Goal: Communication & Community: Share content

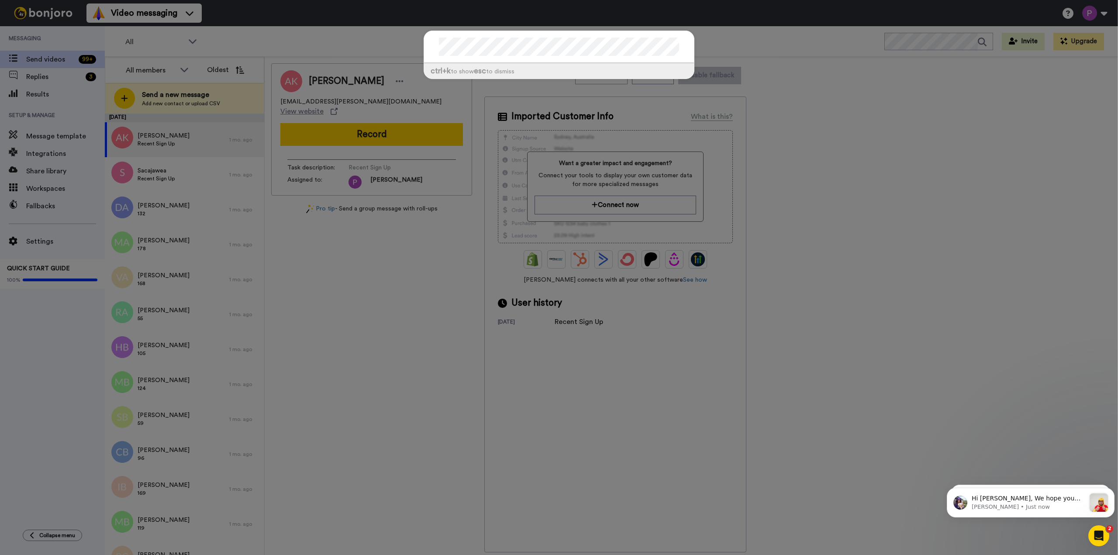
click at [924, 110] on div "ctrl +k to show esc to dismiss" at bounding box center [559, 277] width 1118 height 555
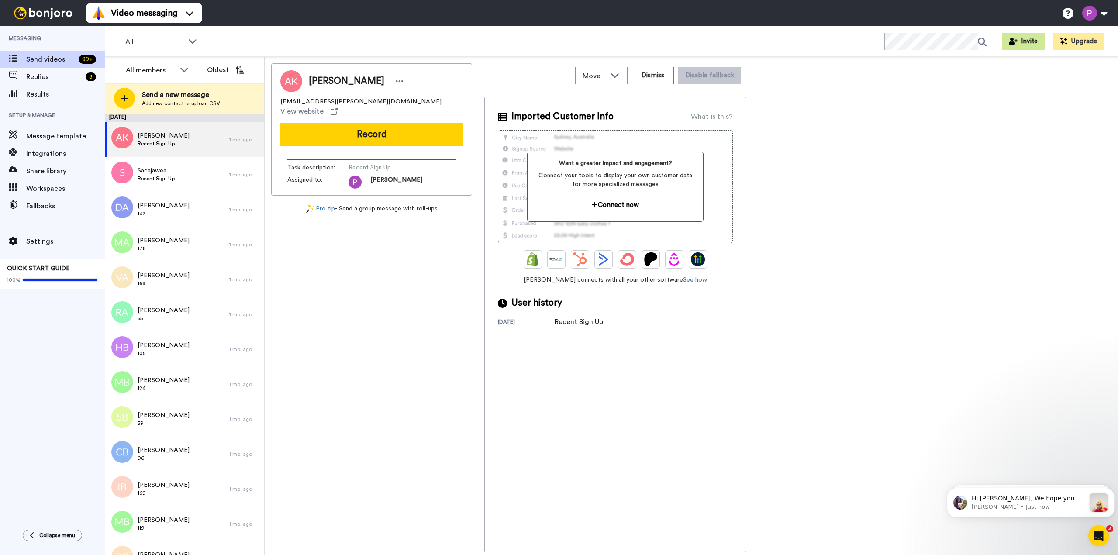
click at [1027, 40] on button "Invite" at bounding box center [1023, 41] width 43 height 17
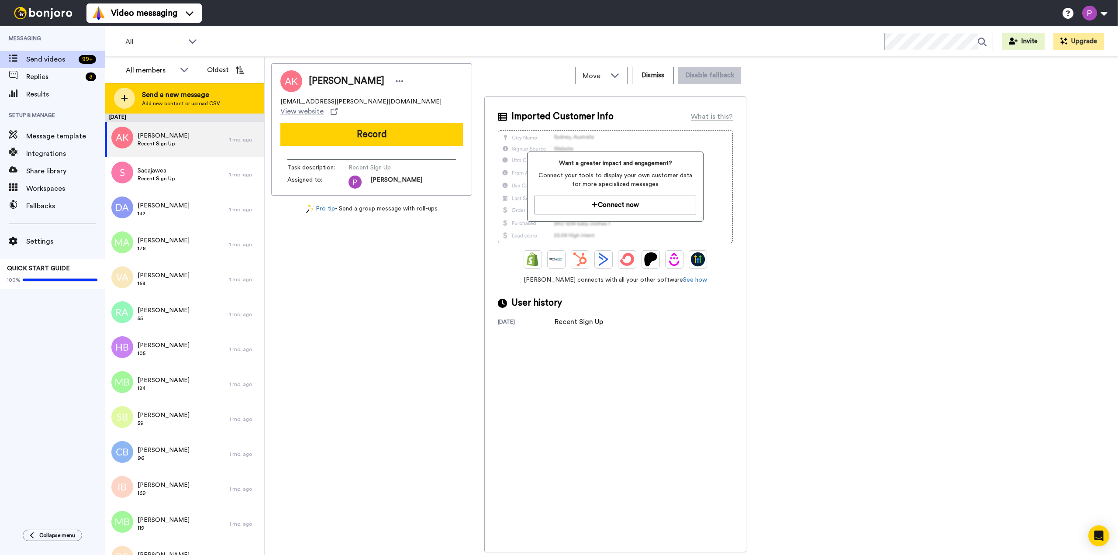
click at [187, 97] on span "Send a new message" at bounding box center [181, 95] width 78 height 10
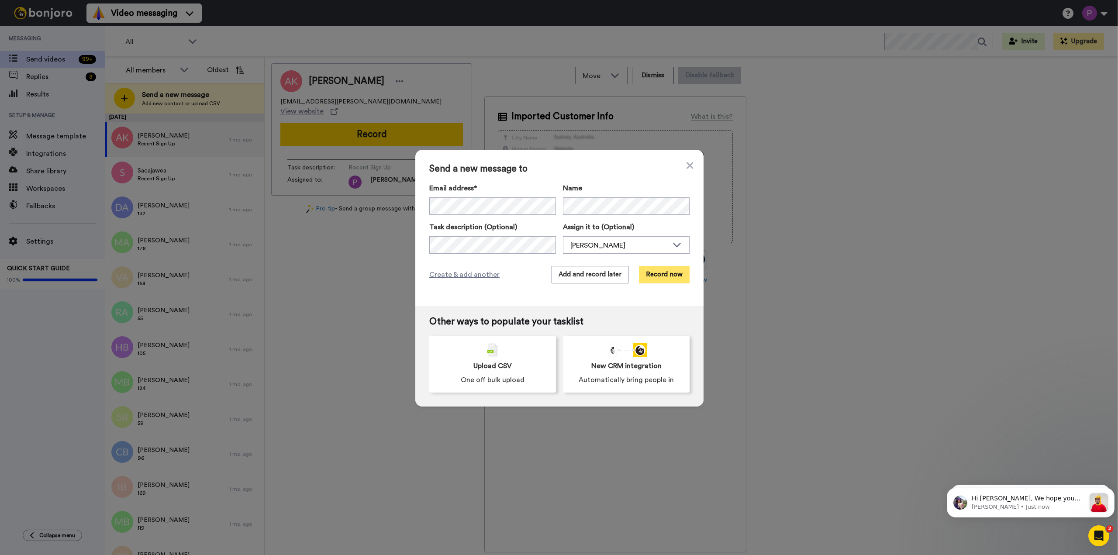
click at [663, 276] on button "Record now" at bounding box center [664, 274] width 51 height 17
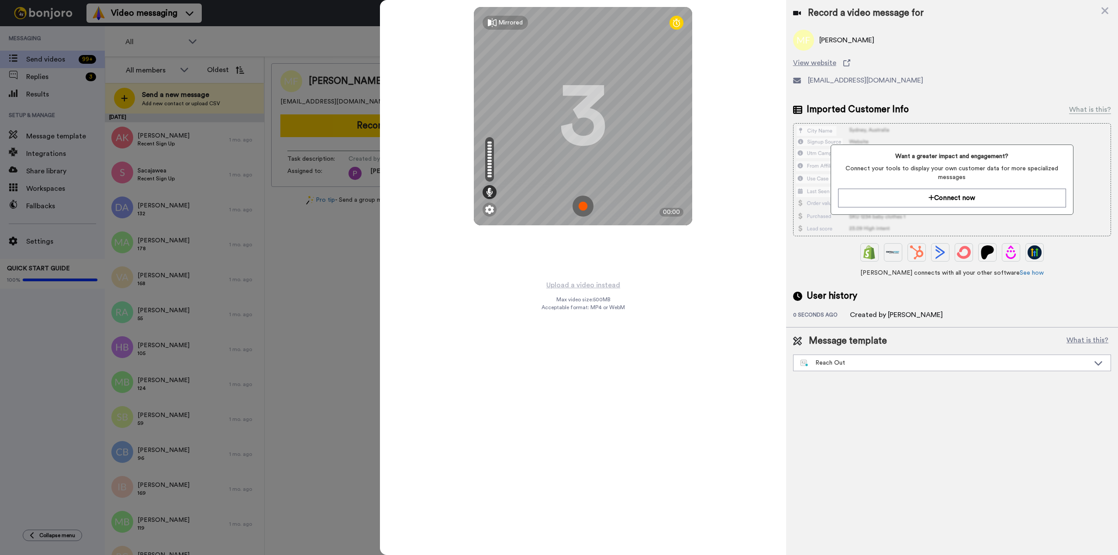
click at [591, 203] on img at bounding box center [582, 206] width 21 height 21
click at [584, 207] on img at bounding box center [582, 206] width 21 height 21
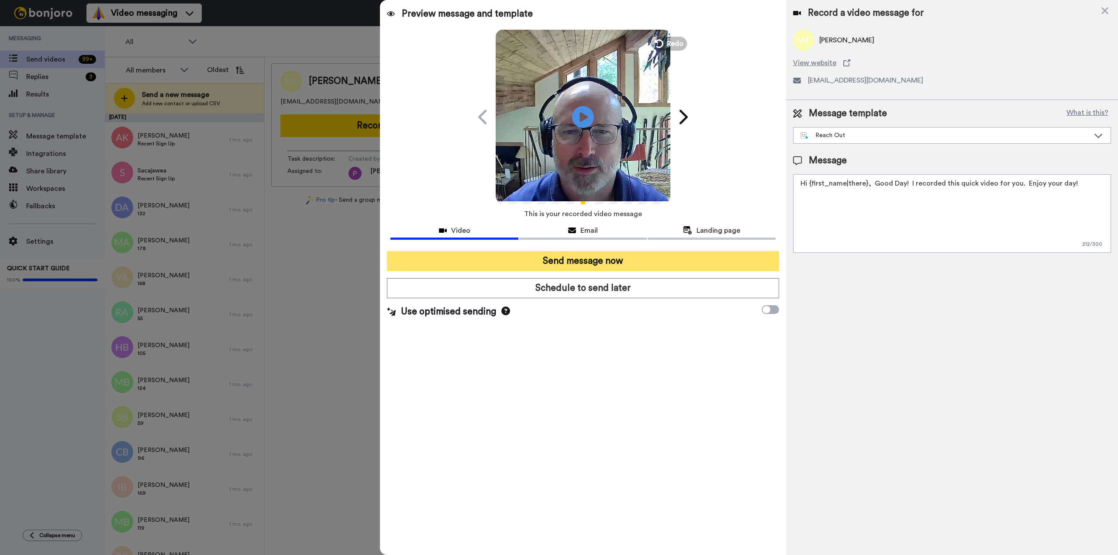
click at [625, 261] on button "Send message now" at bounding box center [583, 261] width 392 height 20
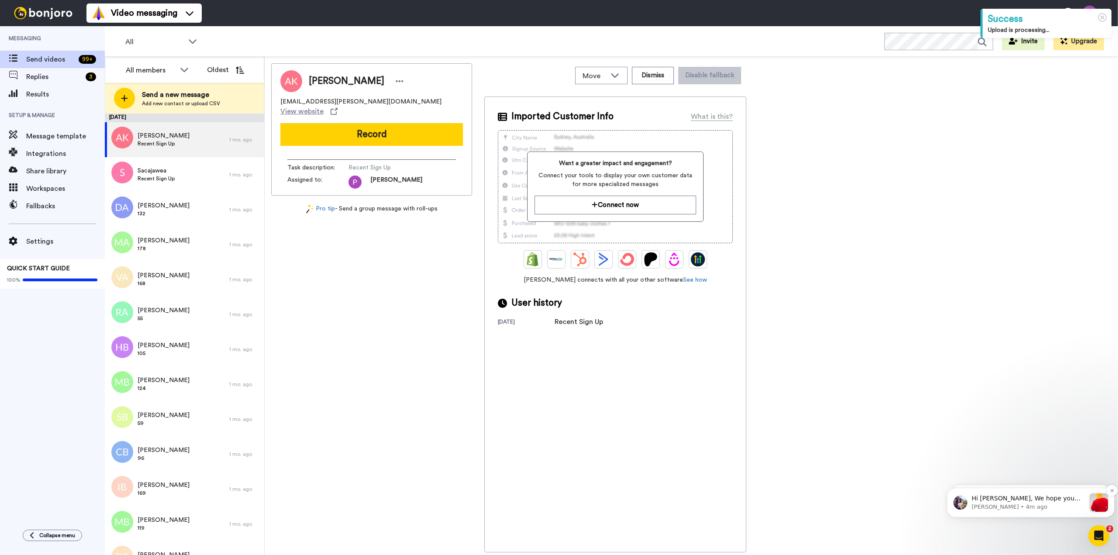
click at [1022, 500] on p "Hi [PERSON_NAME], We hope you and your customers have been having a great time …" at bounding box center [1028, 498] width 114 height 9
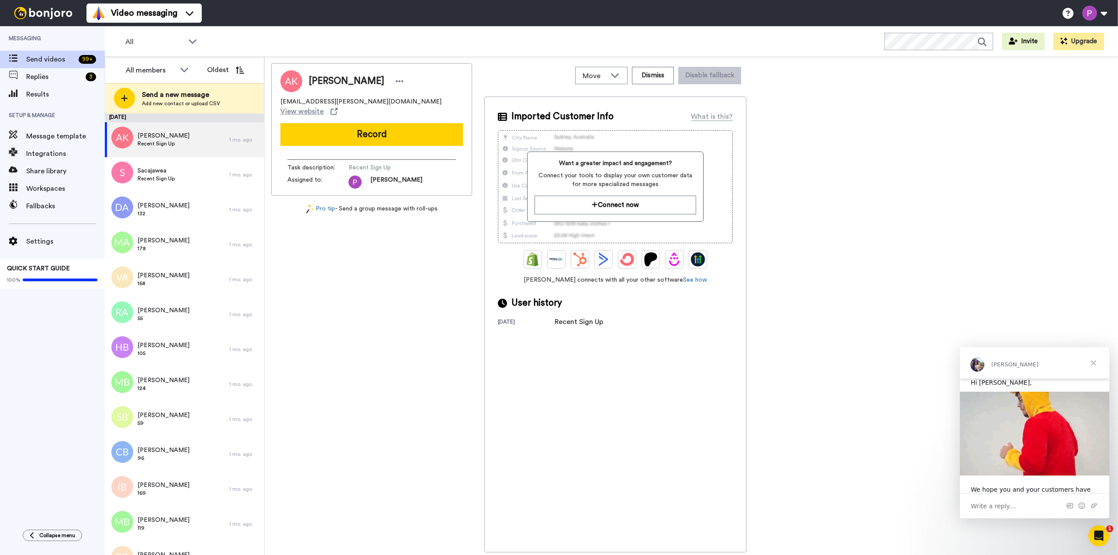
scroll to position [87, 0]
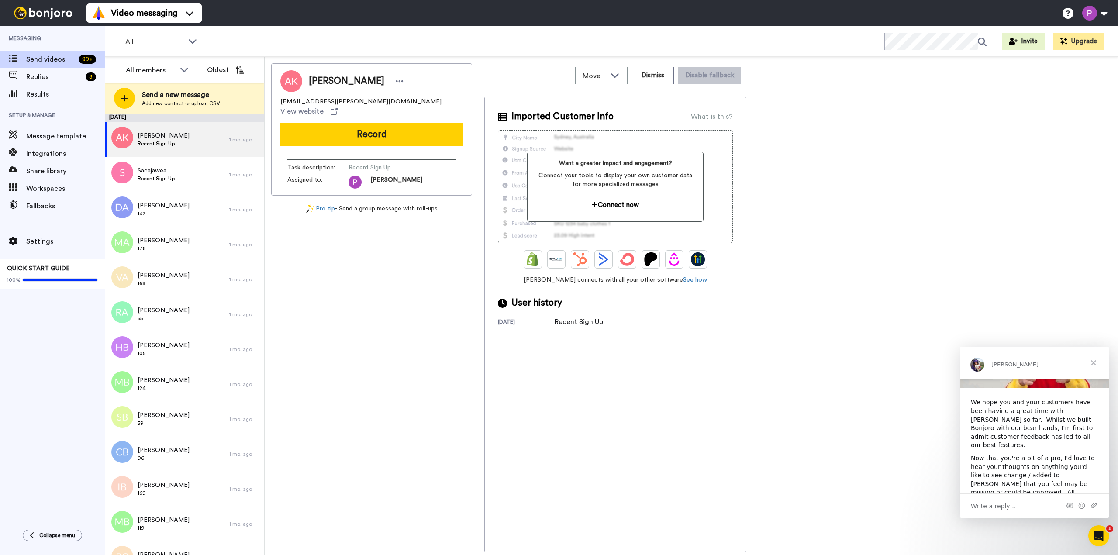
click at [1092, 362] on span "Close" at bounding box center [1093, 362] width 31 height 31
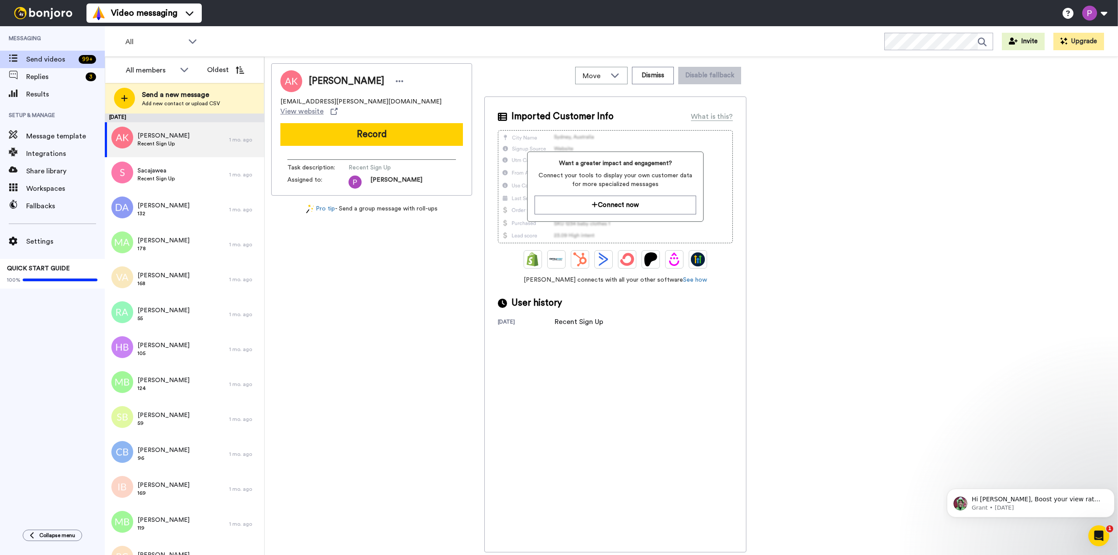
scroll to position [0, 0]
